Goal: Task Accomplishment & Management: Use online tool/utility

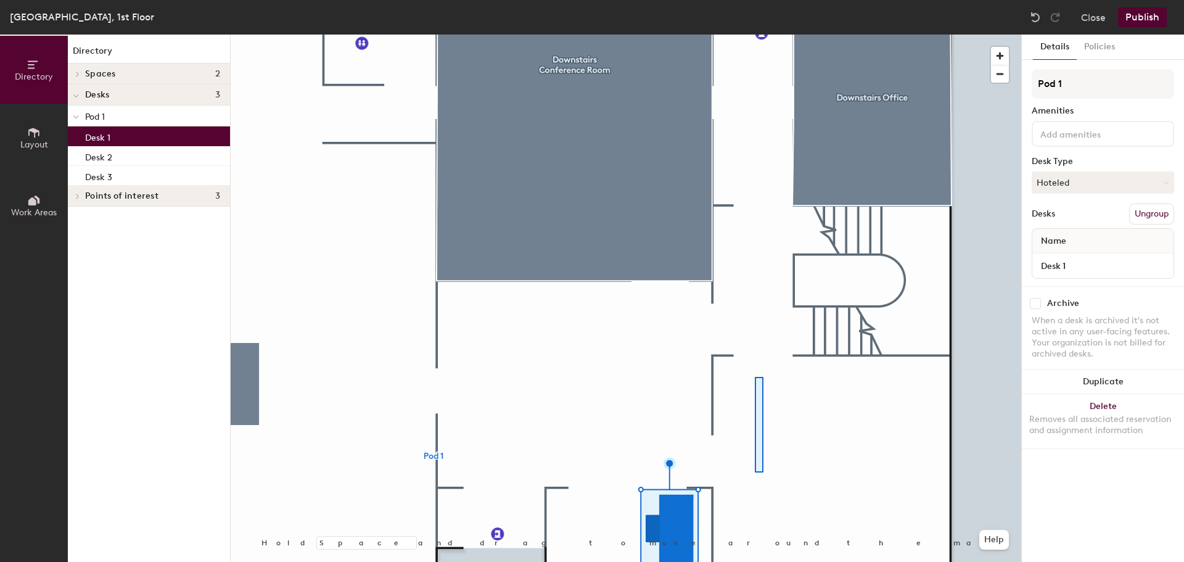
click at [755, 35] on div at bounding box center [626, 35] width 790 height 0
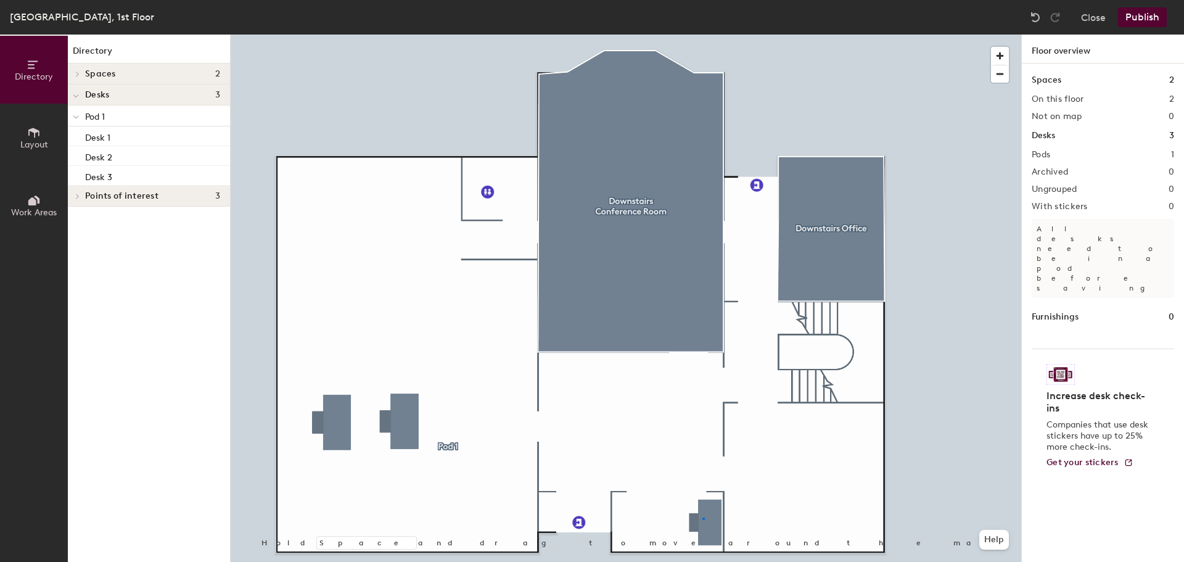
click at [702, 35] on div at bounding box center [626, 35] width 790 height 0
click at [1146, 21] on button "Publish" at bounding box center [1142, 17] width 49 height 20
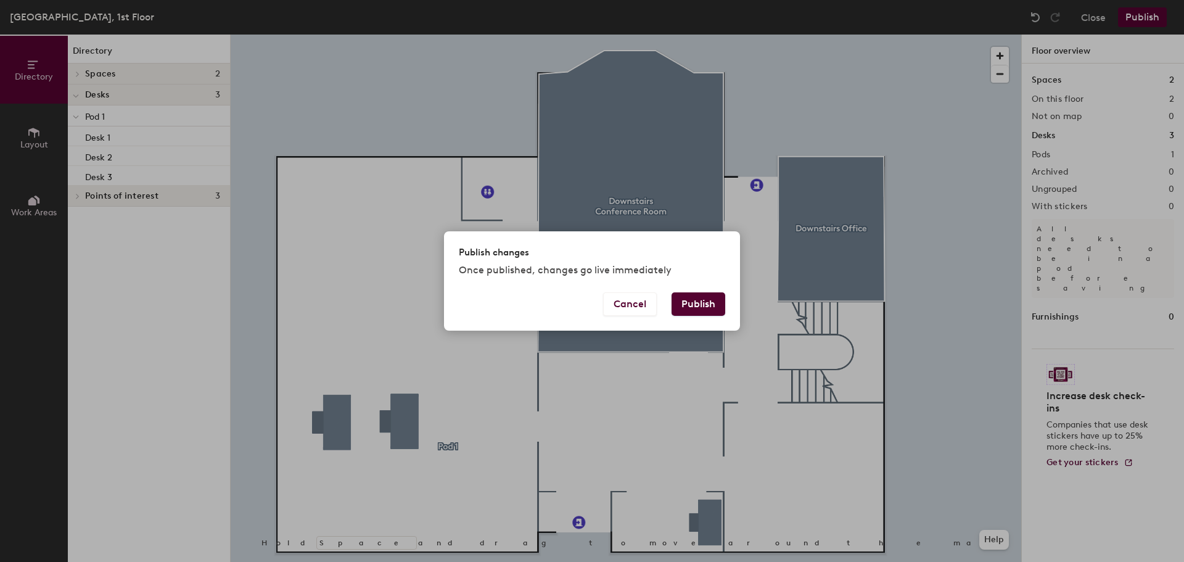
click at [706, 316] on div "Cancel Publish" at bounding box center [592, 311] width 296 height 38
click at [707, 308] on button "Publish" at bounding box center [698, 303] width 54 height 23
